Goal: Task Accomplishment & Management: Manage account settings

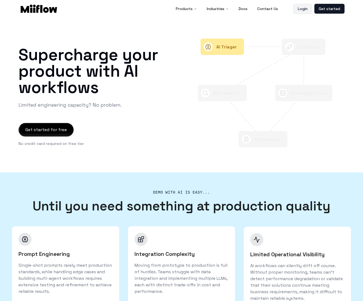
click at [305, 9] on link "Login" at bounding box center [303, 9] width 19 height 10
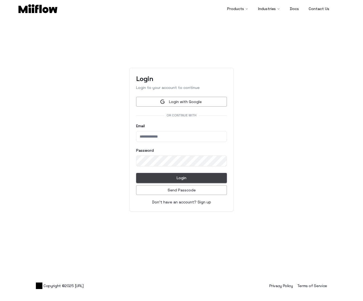
click at [286, 116] on main "Login Login to your account to continue Login with Google Or continue with Emai…" at bounding box center [181, 139] width 363 height 247
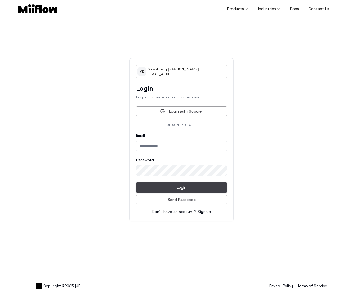
click at [276, 53] on main "Y K [PERSON_NAME] [PERSON_NAME][EMAIL_ADDRESS] Login Login to your account to c…" at bounding box center [181, 139] width 363 height 247
click at [206, 214] on link "Sign up" at bounding box center [205, 211] width 14 height 5
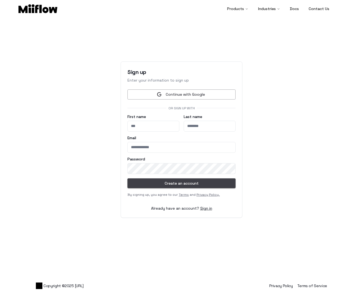
click at [287, 156] on main "Sign up Enter your information to sign up Continue with Google Or sign up with …" at bounding box center [181, 139] width 363 height 247
